Goal: Register for event/course

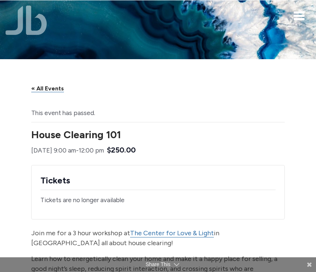
click at [49, 92] on link "« All Events" at bounding box center [47, 88] width 33 height 7
click at [232, 41] on img at bounding box center [158, 29] width 316 height 211
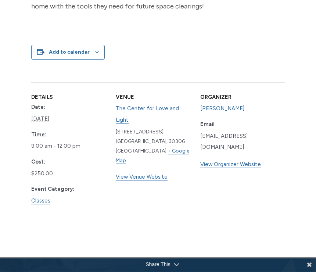
scroll to position [360, 0]
click at [239, 168] on link "View Organizer Website" at bounding box center [230, 164] width 61 height 7
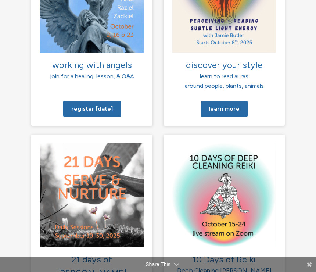
scroll to position [883, 0]
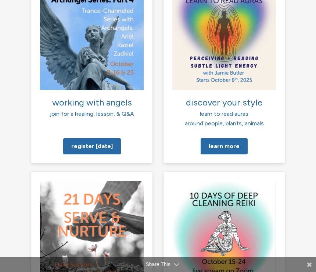
scroll to position [836, 0]
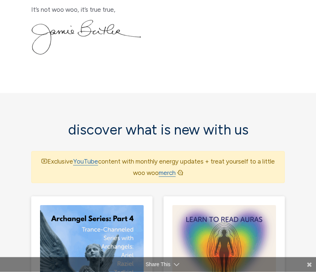
scroll to position [625, 0]
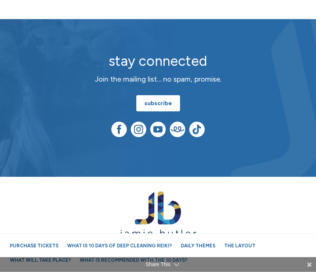
scroll to position [2341, 0]
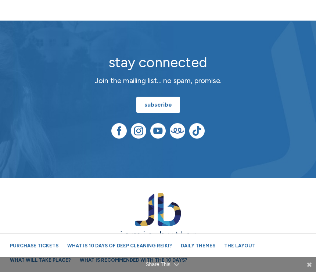
click at [196, 252] on link "Daily Themes" at bounding box center [198, 245] width 42 height 13
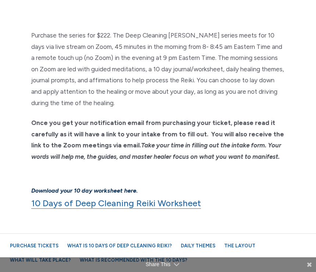
scroll to position [620, 0]
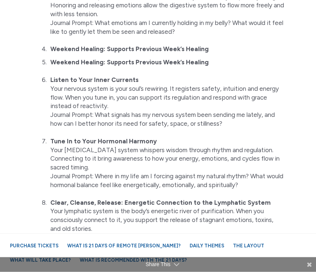
scroll to position [1015, 0]
